Goal: Task Accomplishment & Management: Manage account settings

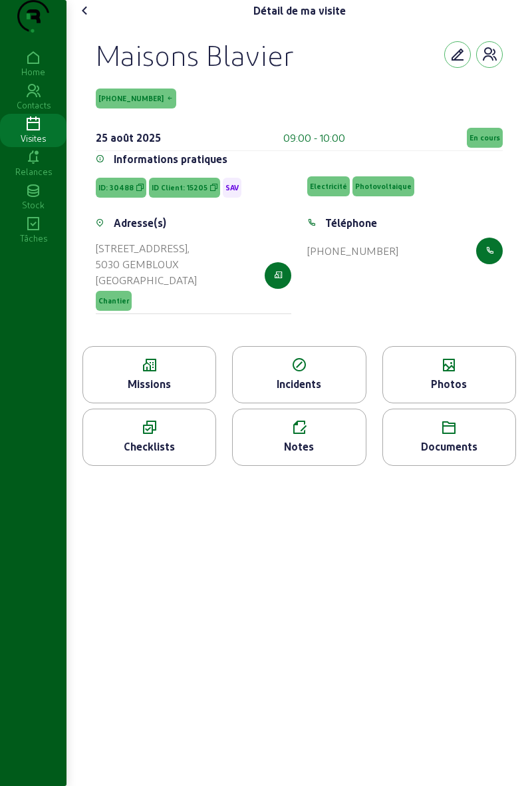
click at [88, 19] on icon at bounding box center [85, 11] width 16 height 16
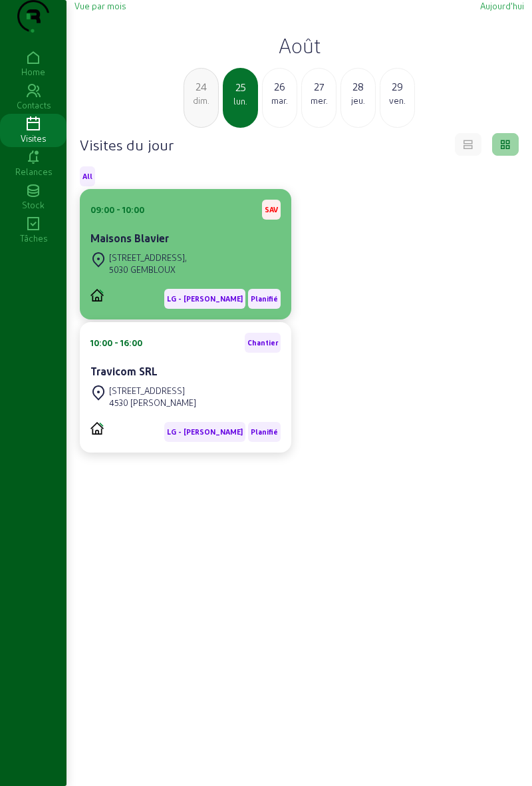
click at [245, 246] on div "Maisons Blavier" at bounding box center [185, 238] width 190 height 16
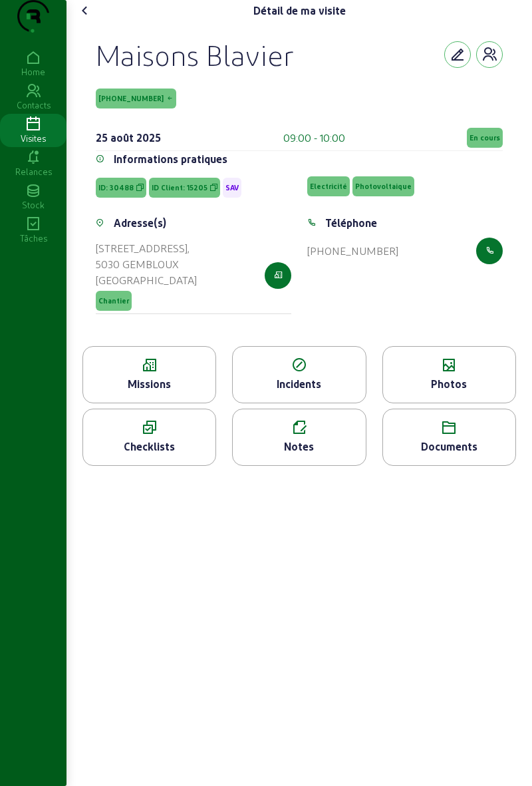
click at [490, 142] on span "En cours" at bounding box center [485, 137] width 31 height 9
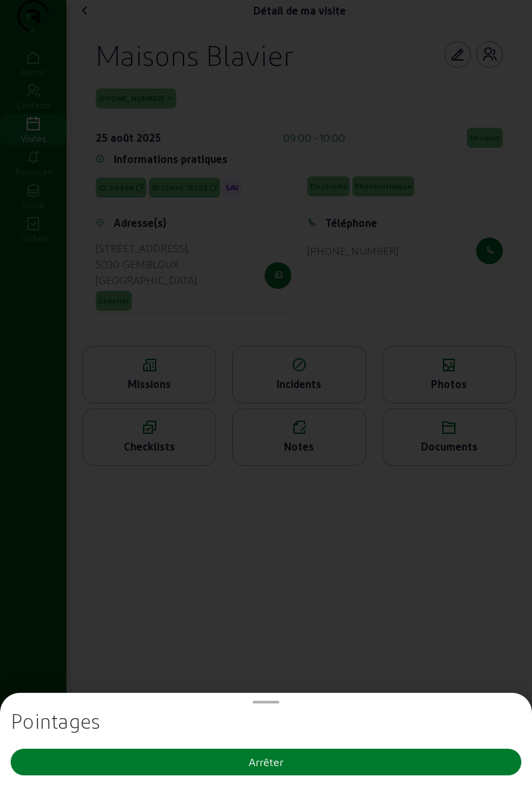
click at [406, 754] on button "Arrêter" at bounding box center [266, 761] width 511 height 27
